Goal: Check status: Check status

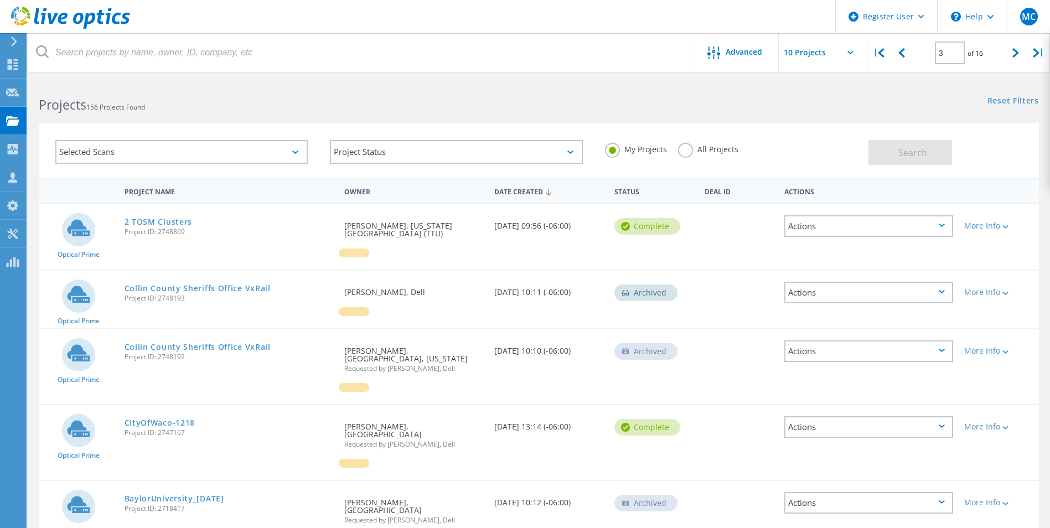
scroll to position [85, 0]
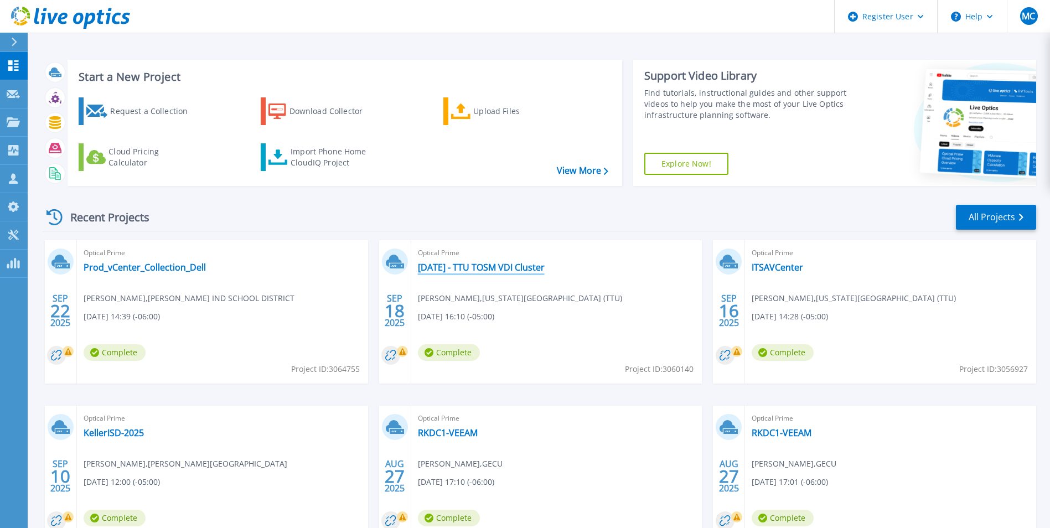
click at [506, 264] on link "09-18-2025 - TTU TOSM VDI Cluster" at bounding box center [481, 267] width 127 height 11
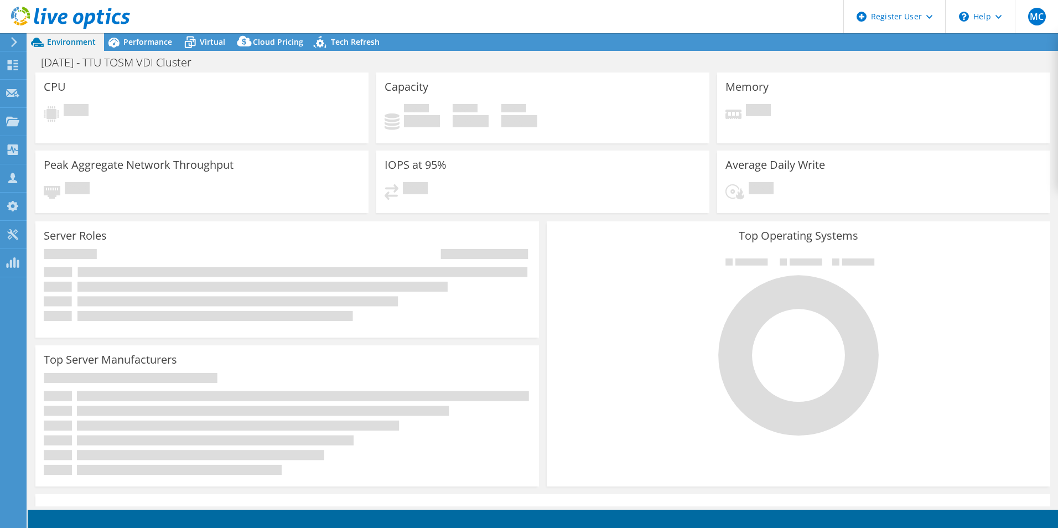
select select "USD"
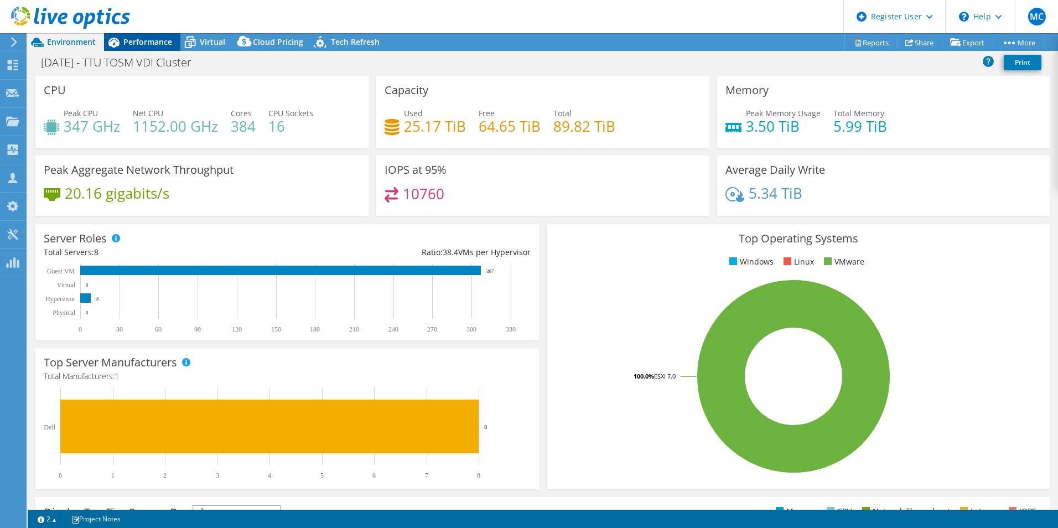
click at [134, 37] on span "Performance" at bounding box center [147, 42] width 49 height 11
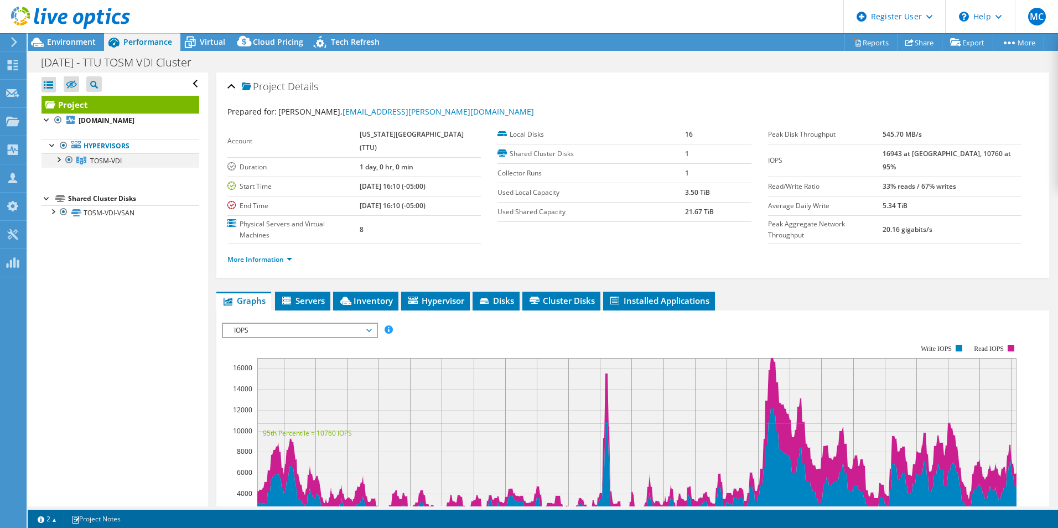
click at [56, 160] on div at bounding box center [58, 158] width 11 height 11
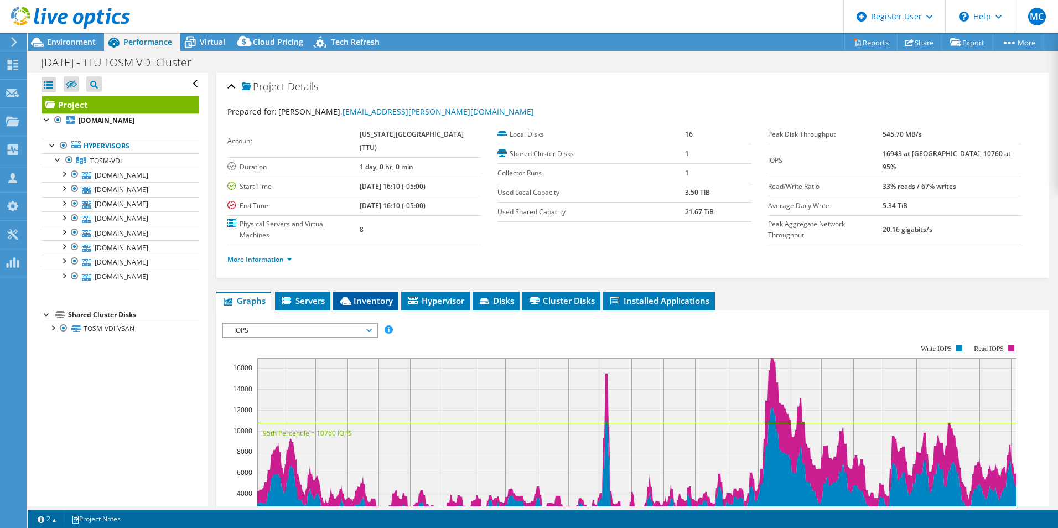
click at [365, 295] on span "Inventory" at bounding box center [366, 300] width 54 height 11
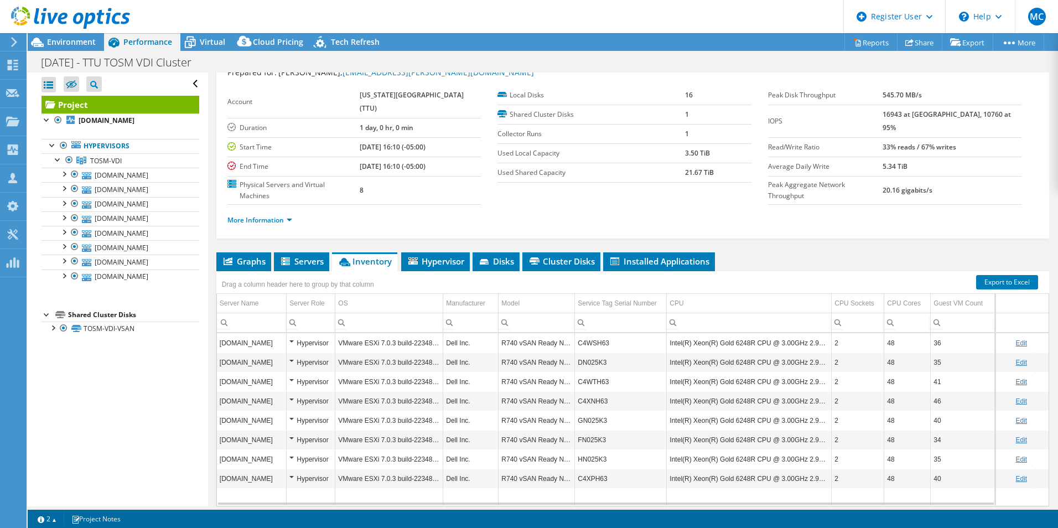
scroll to position [59, 0]
